Goal: Task Accomplishment & Management: Manage account settings

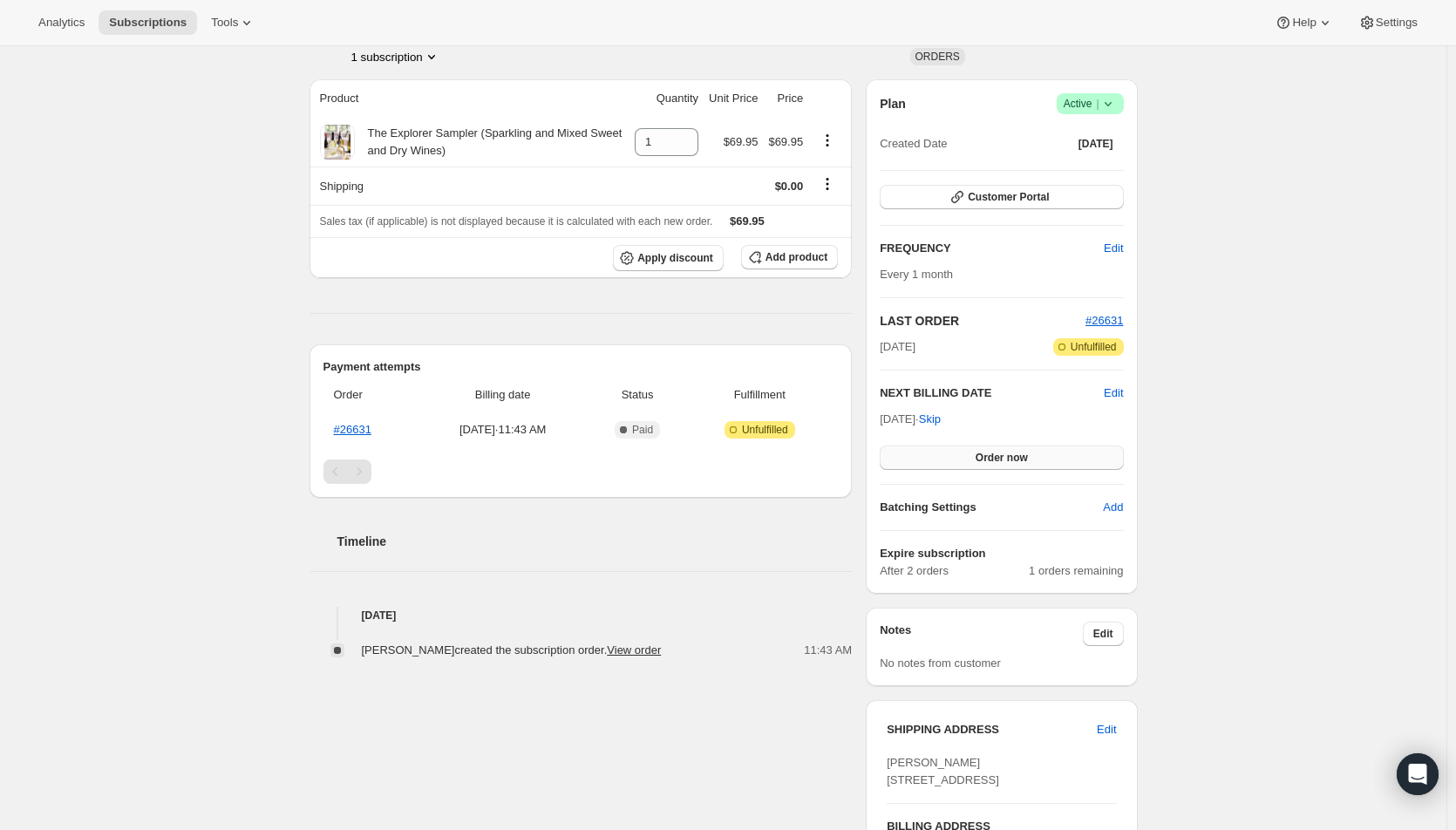
scroll to position [88, 0]
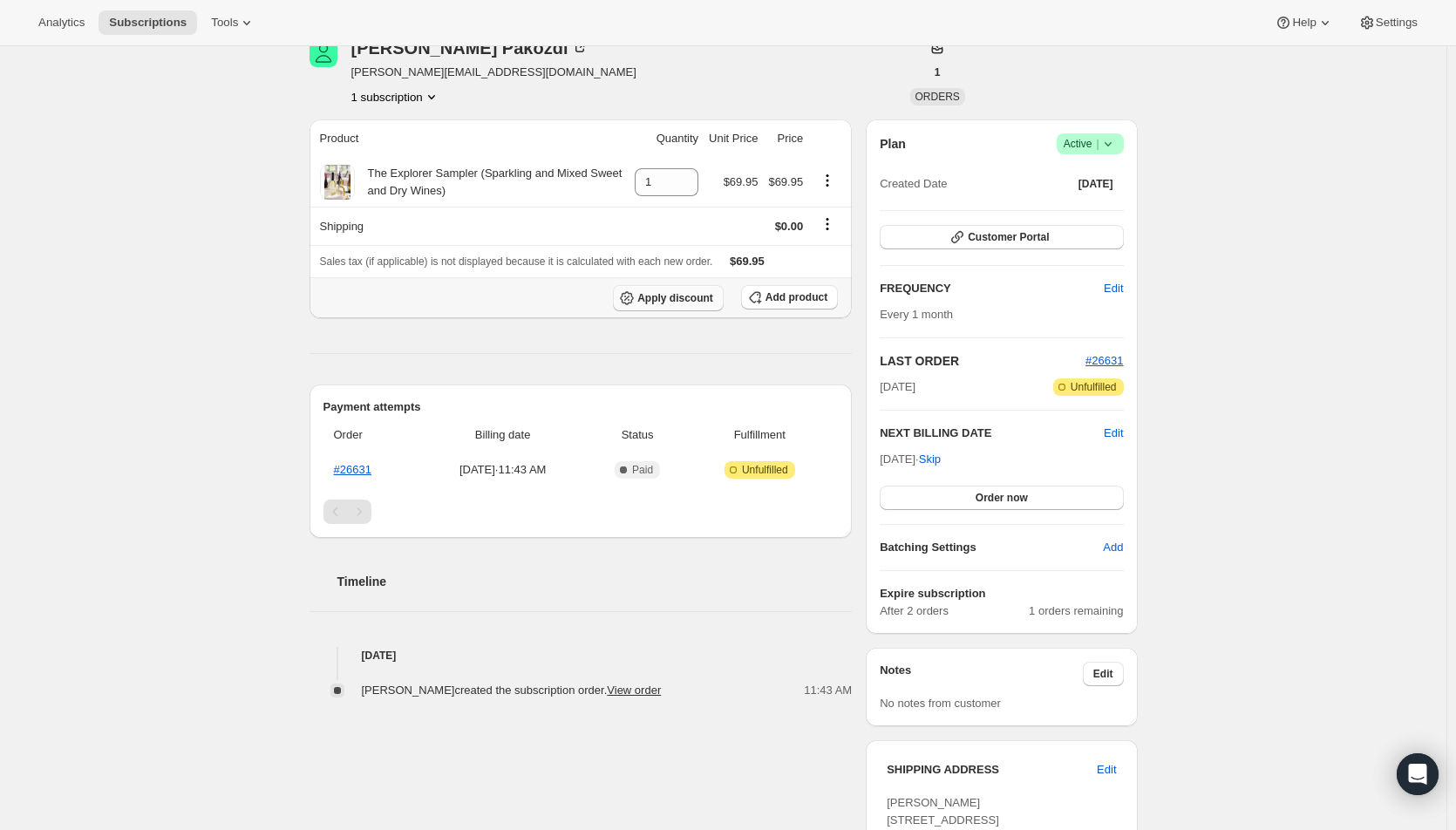
click at [670, 295] on span "Apply discount" at bounding box center [675, 298] width 76 height 13
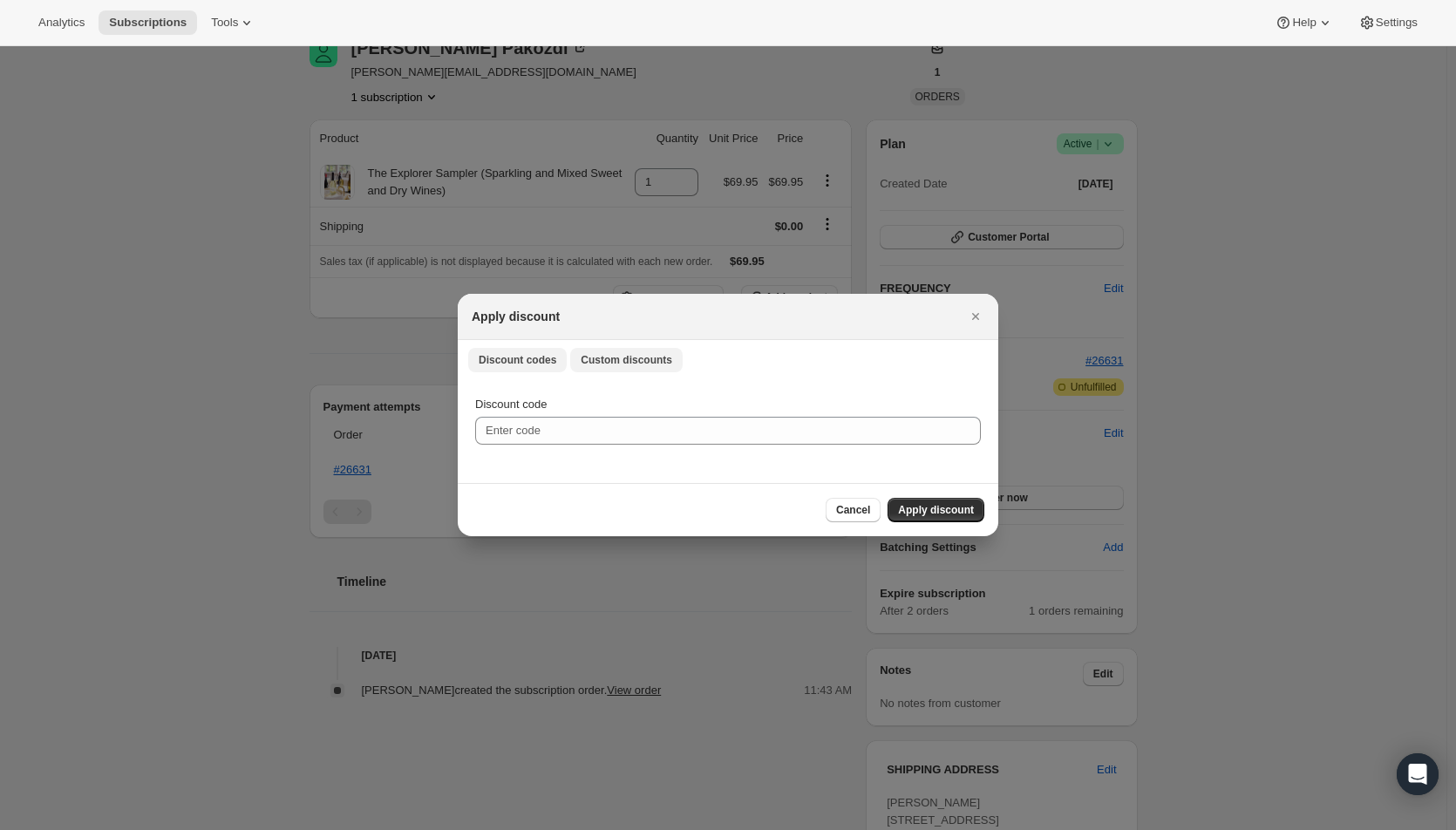
click at [611, 359] on span "Custom discounts" at bounding box center [626, 360] width 91 height 13
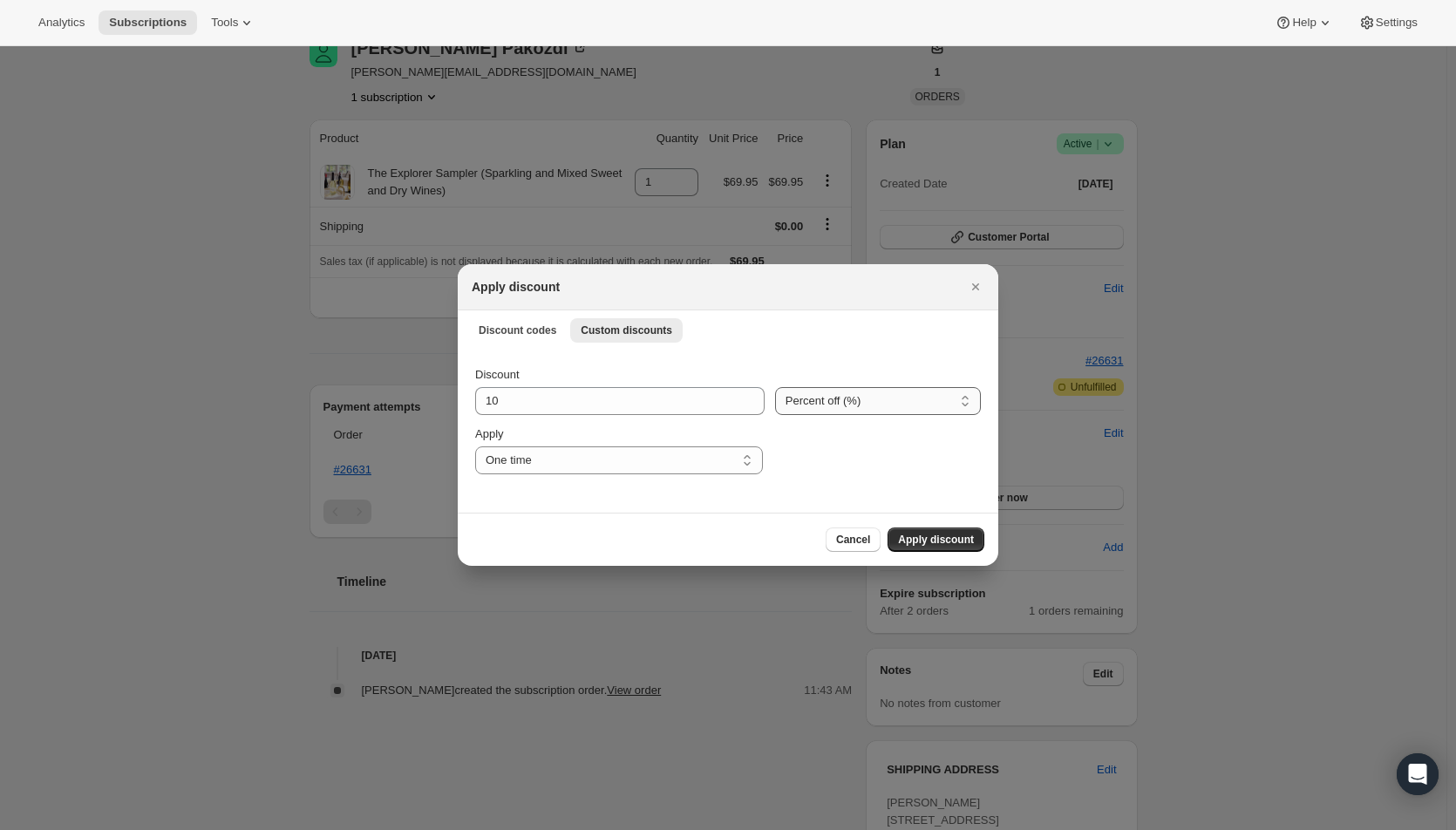
click at [846, 404] on select "Percent off (%) Amount off ($)" at bounding box center [878, 401] width 206 height 28
select select "fixed"
click at [775, 387] on select "Percent off (%) Amount off ($)" at bounding box center [878, 401] width 206 height 28
click at [661, 401] on input "10" at bounding box center [607, 401] width 265 height 28
drag, startPoint x: 529, startPoint y: 401, endPoint x: 476, endPoint y: 394, distance: 53.5
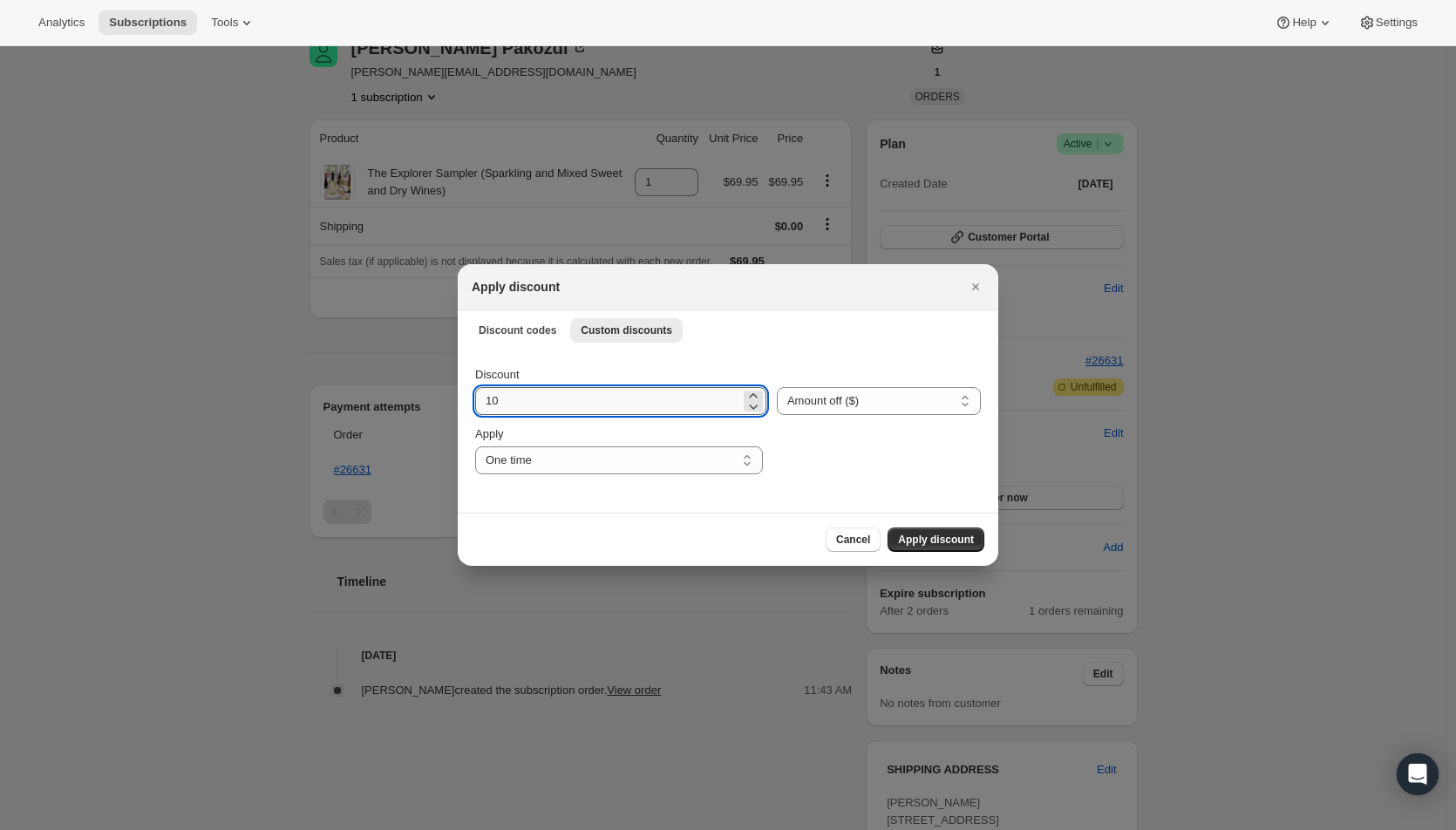
click at [476, 394] on input "10" at bounding box center [607, 401] width 265 height 28
type input "25.95"
click at [924, 538] on span "Apply discount" at bounding box center [935, 539] width 76 height 13
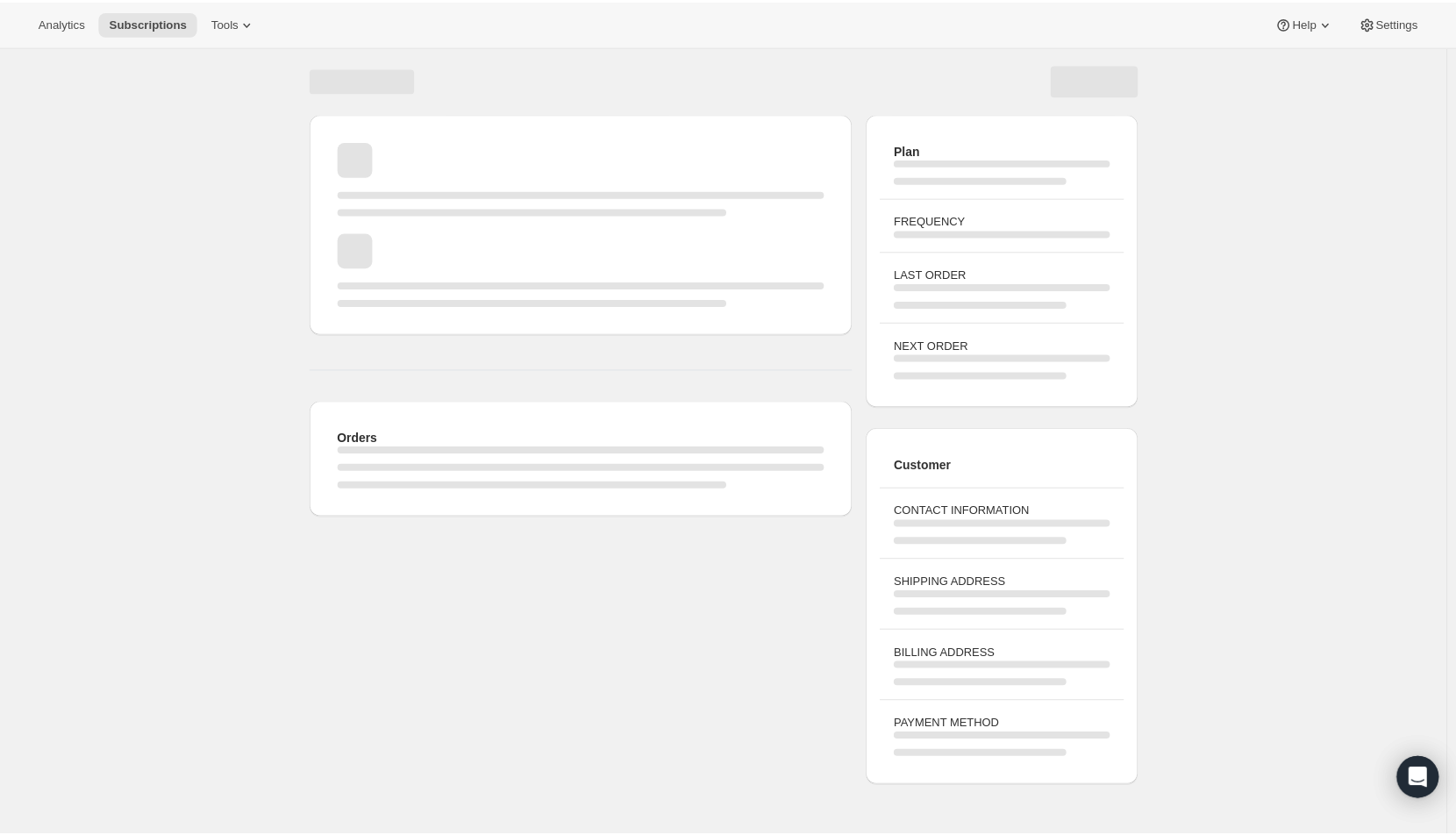
scroll to position [46, 0]
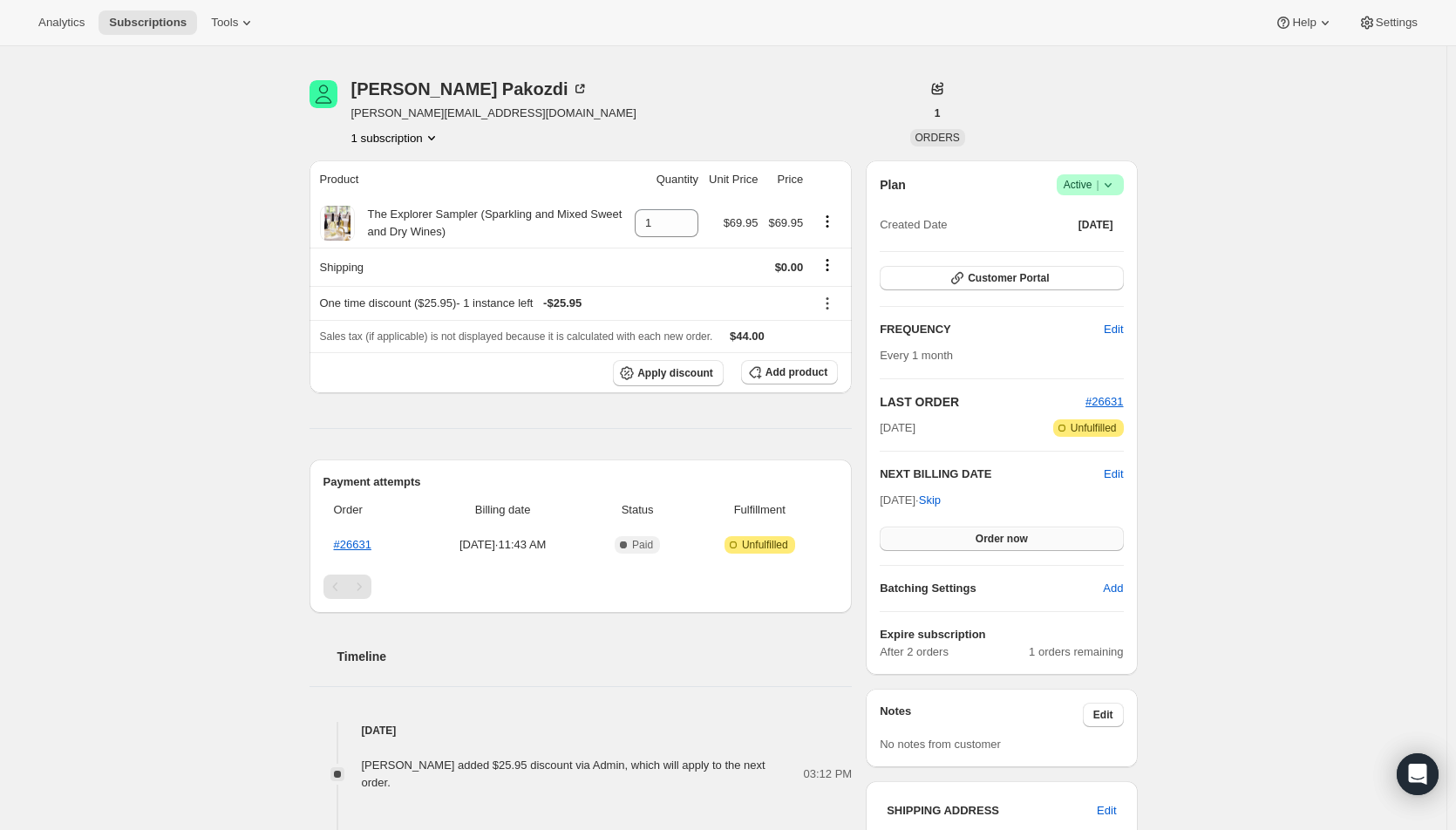
click at [969, 535] on button "Order now" at bounding box center [1001, 538] width 244 height 24
click at [969, 535] on span "Click to confirm" at bounding box center [1001, 538] width 79 height 13
